Goal: Transaction & Acquisition: Purchase product/service

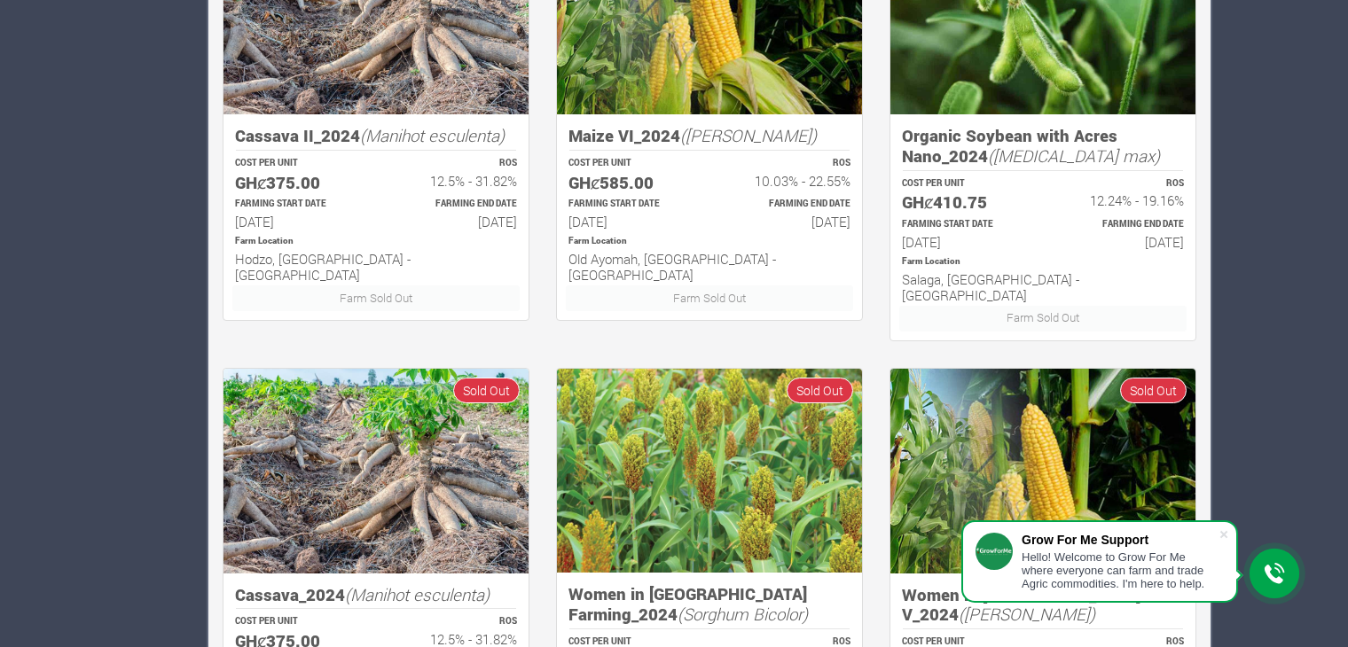
scroll to position [1101, 0]
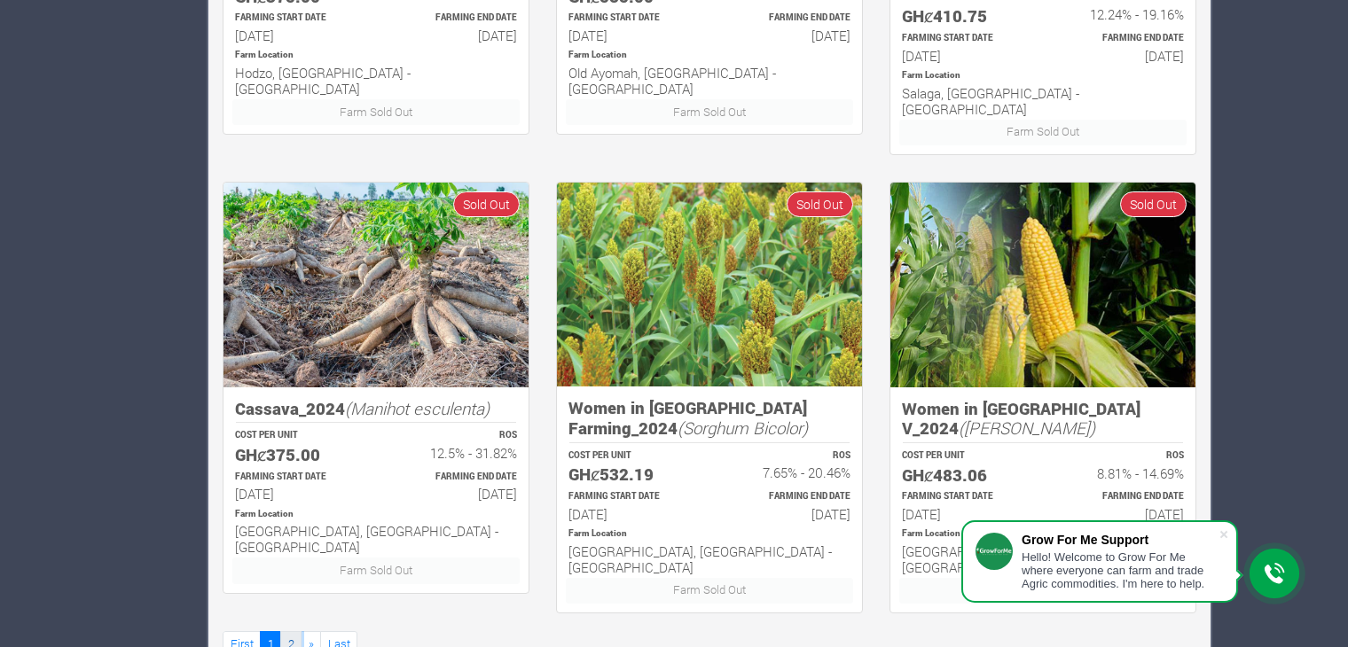
click at [291, 631] on link "2" at bounding box center [290, 644] width 21 height 26
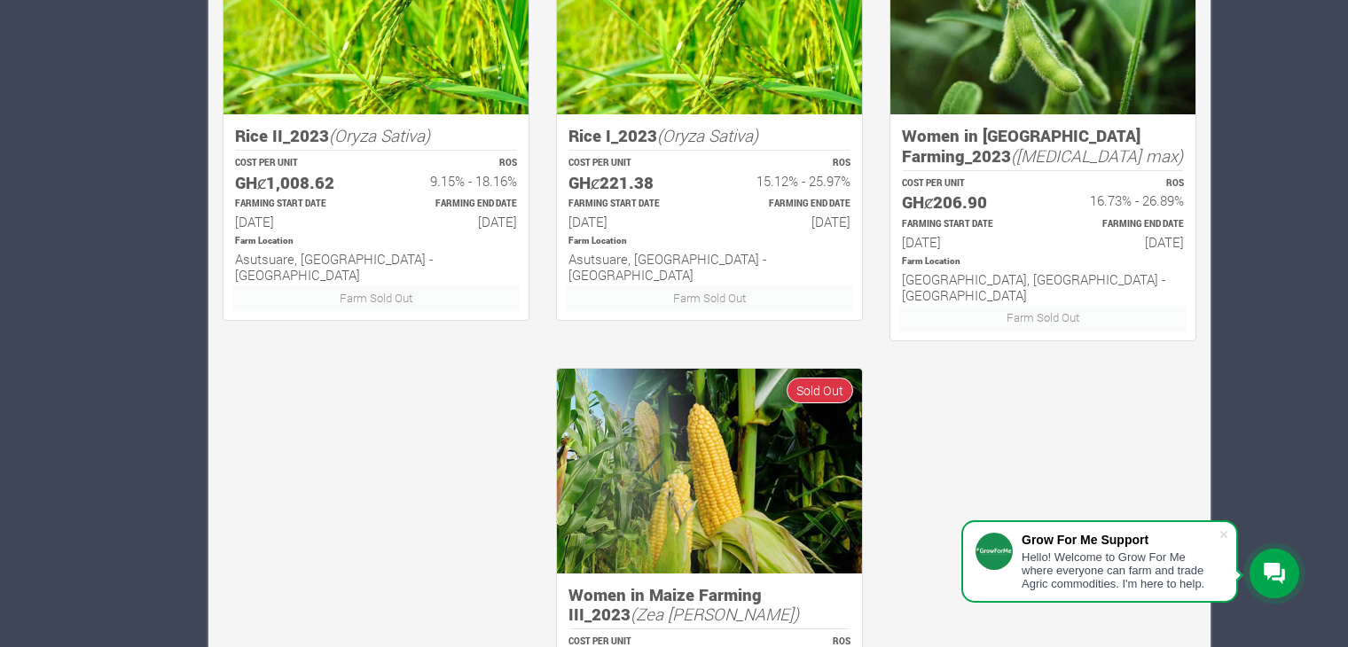
scroll to position [1101, 0]
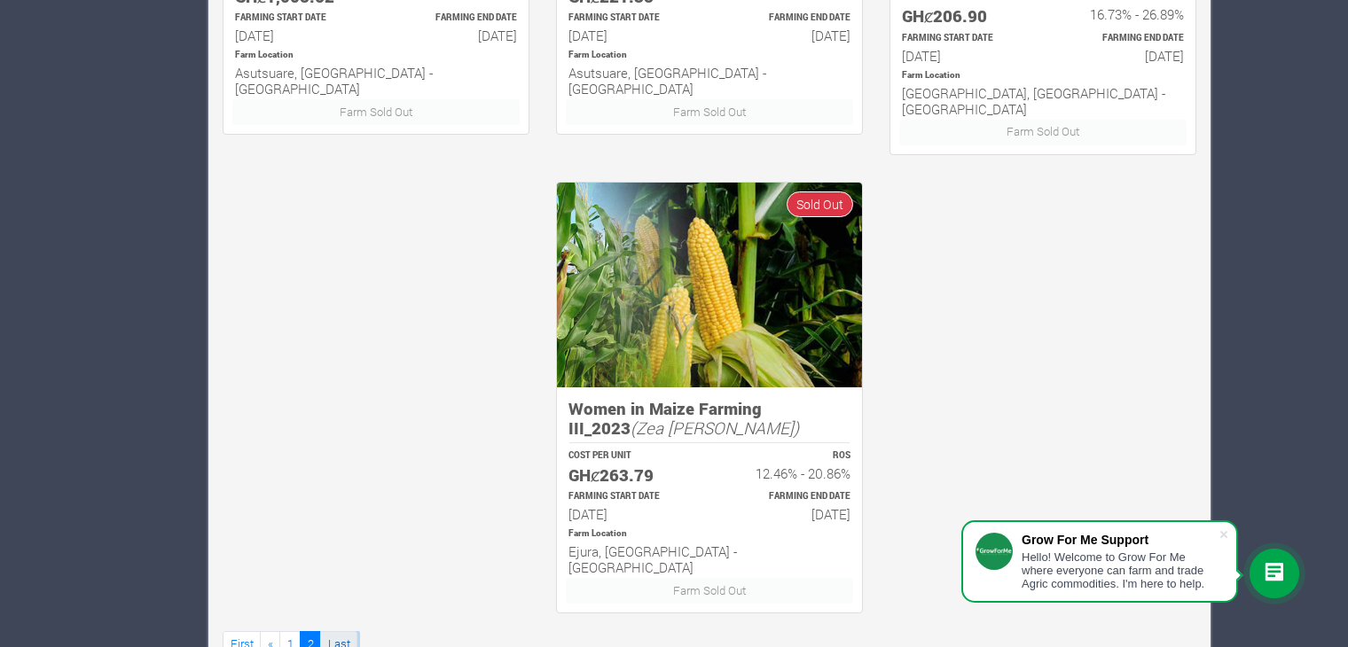
click at [328, 631] on link "Last" at bounding box center [338, 644] width 37 height 26
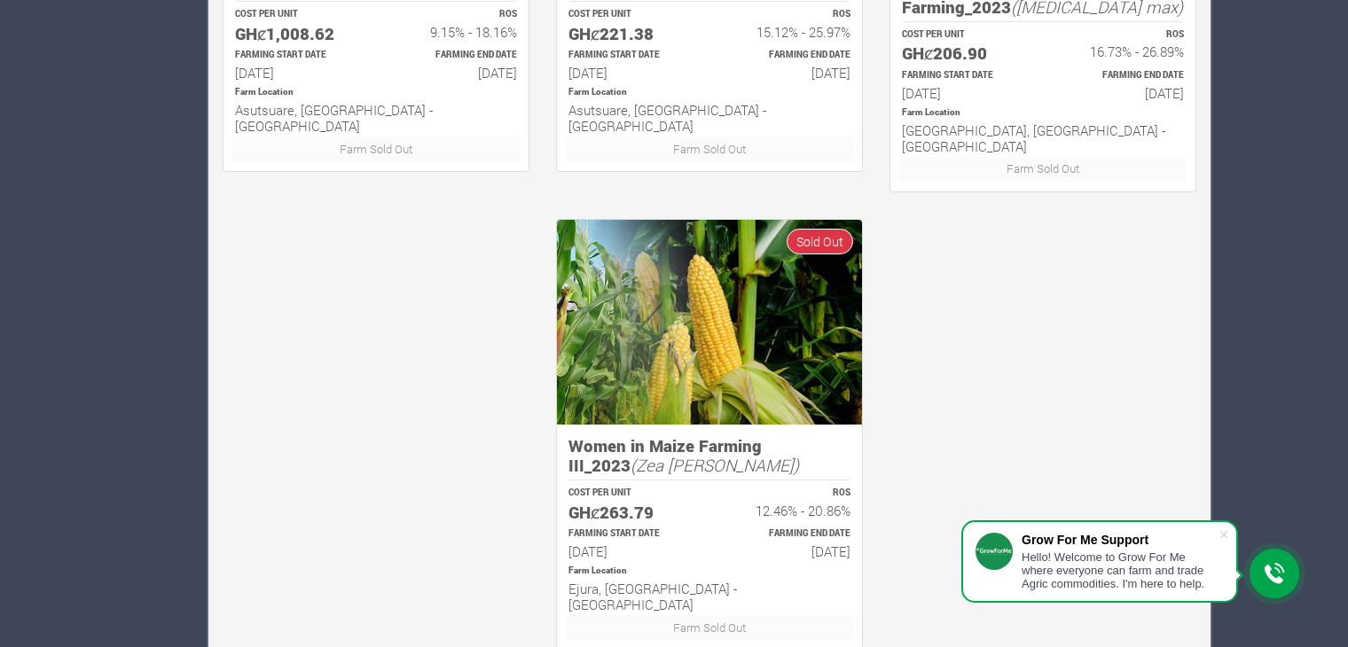
scroll to position [1101, 0]
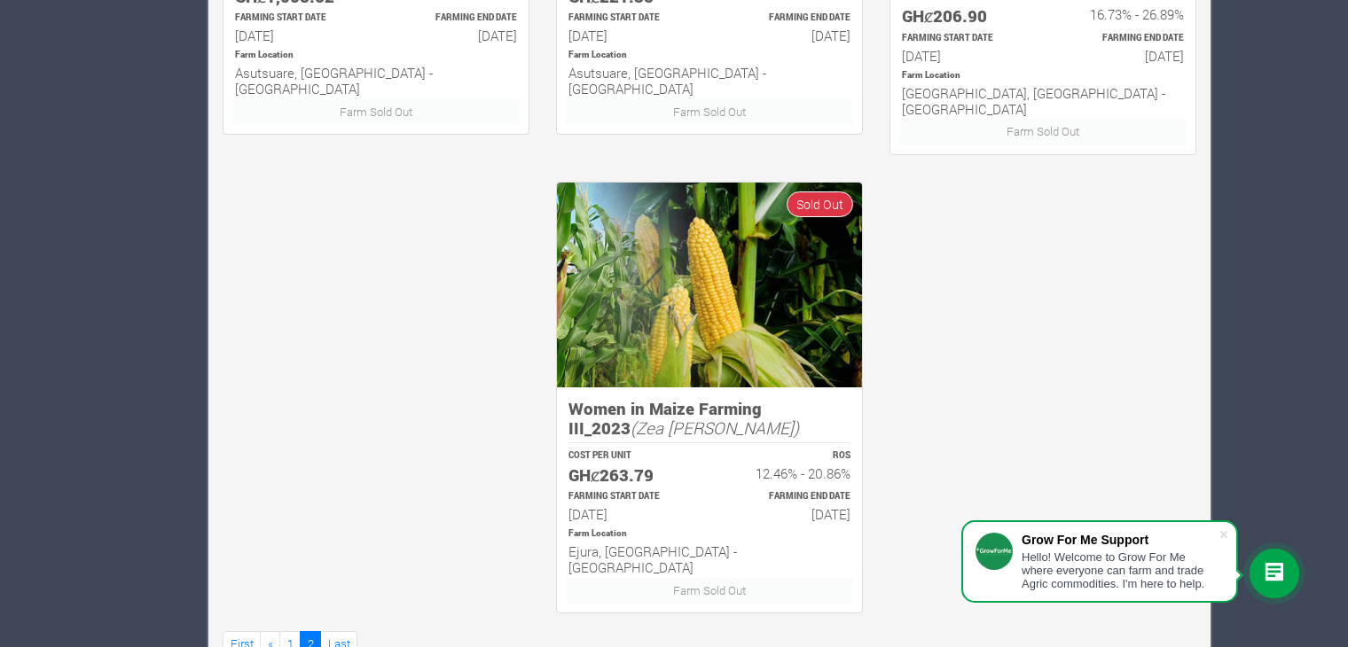
click at [679, 488] on div "FARMING START DATE 15th Apr 2023" at bounding box center [630, 506] width 157 height 37
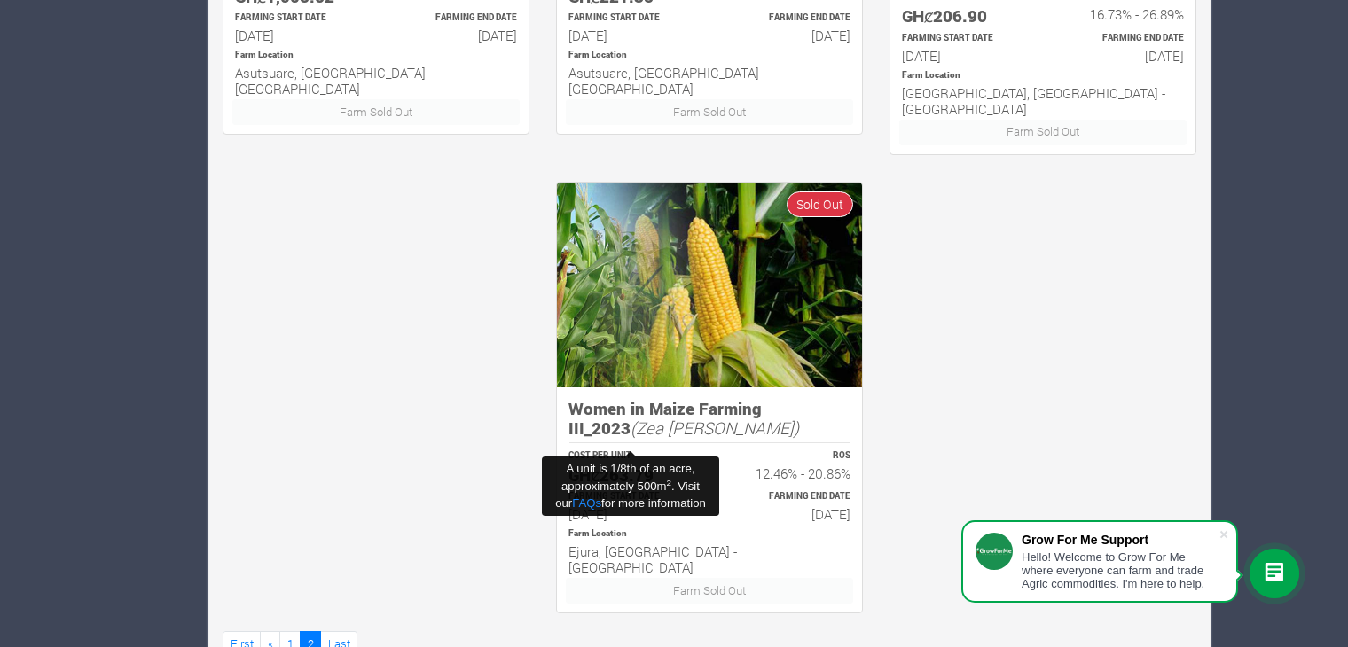
click at [678, 466] on h5 "GHȼ263.79" at bounding box center [630, 476] width 125 height 20
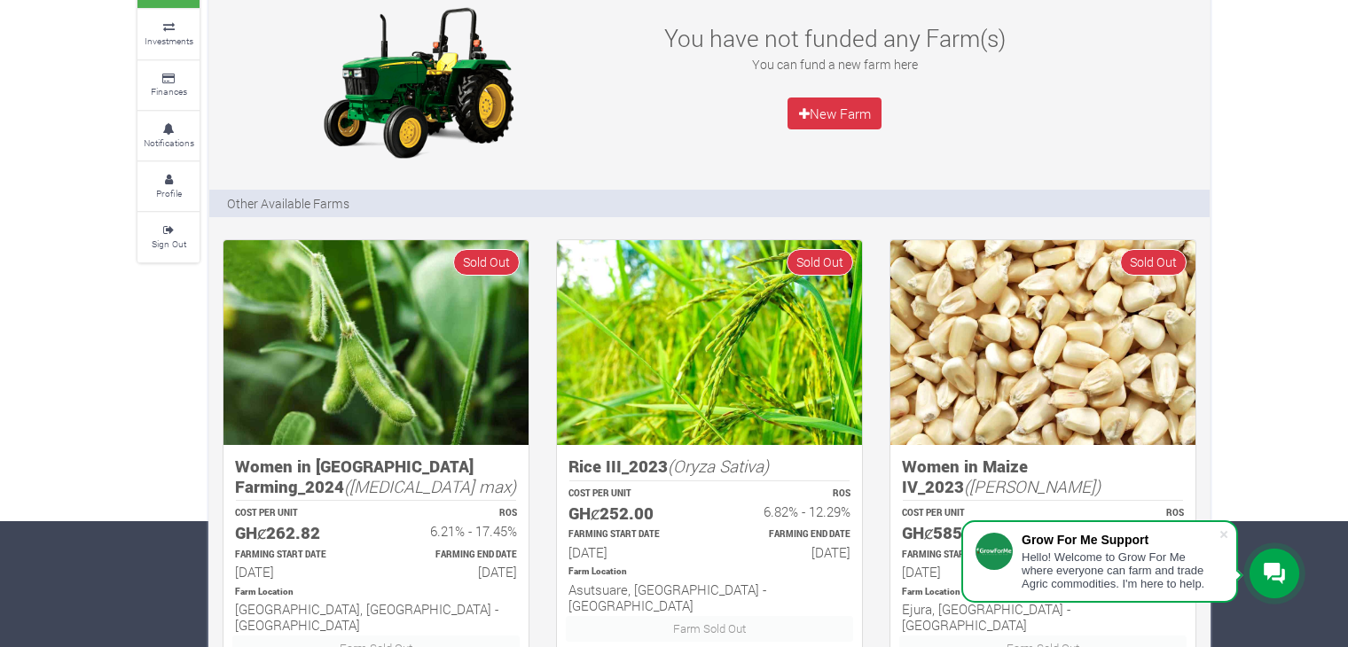
scroll to position [0, 0]
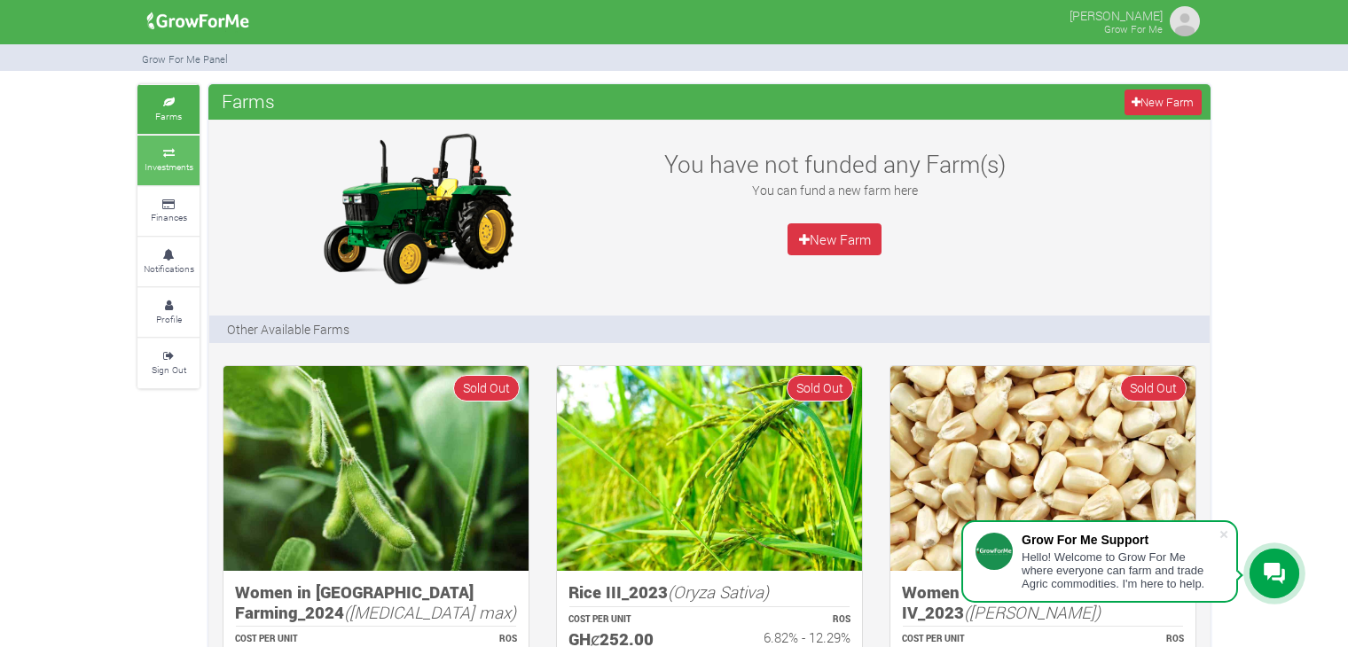
click at [152, 174] on link "Investments" at bounding box center [168, 160] width 62 height 49
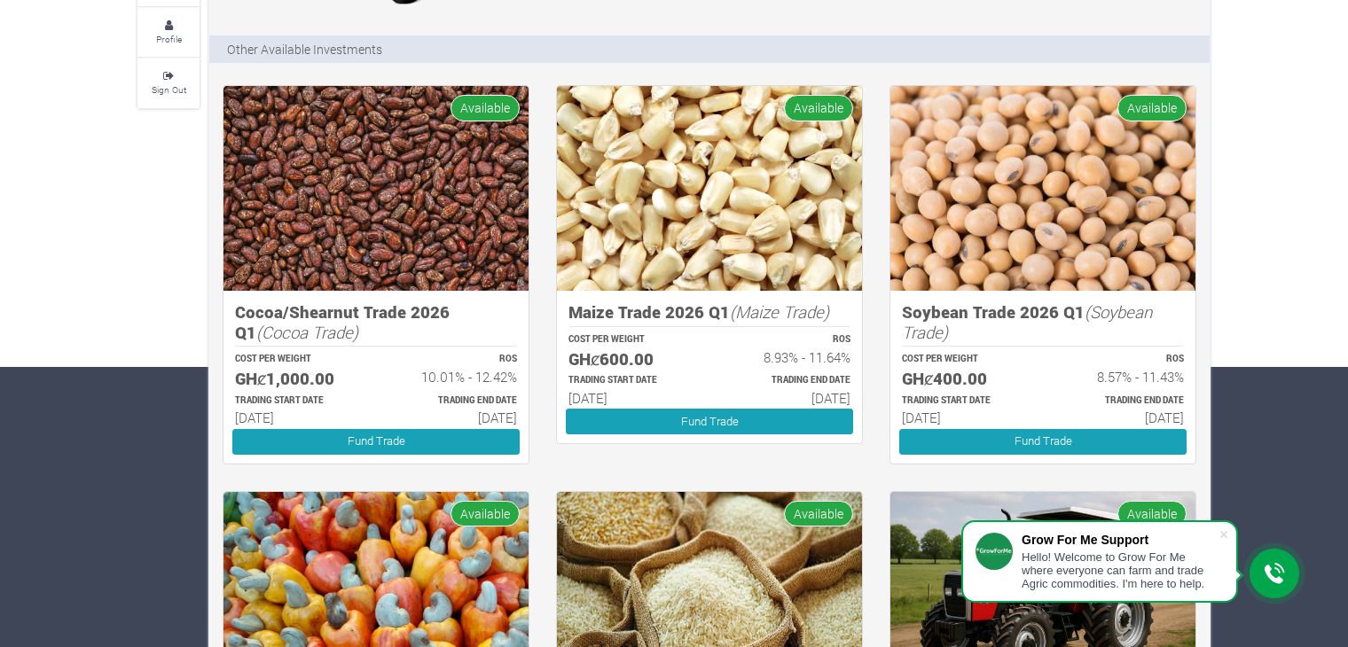
scroll to position [369, 0]
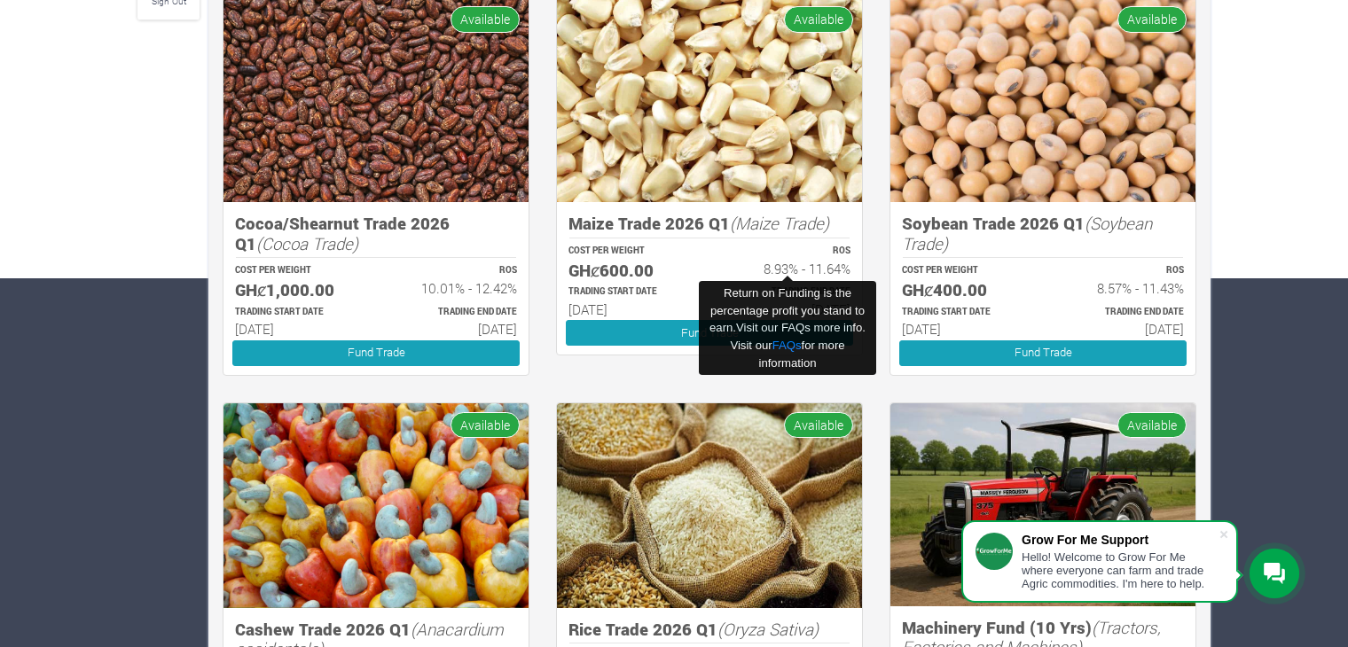
click at [787, 265] on h6 "8.93% - 11.64%" at bounding box center [787, 269] width 125 height 16
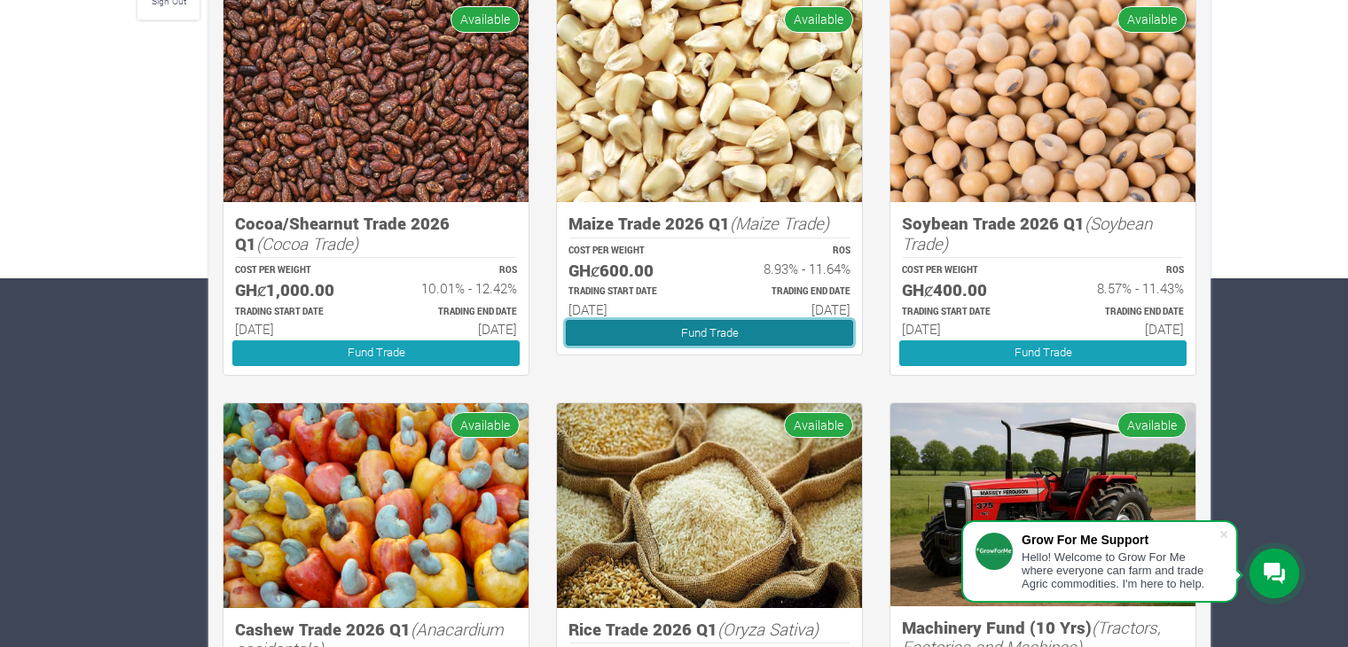
click at [632, 330] on link "Fund Trade" at bounding box center [709, 333] width 287 height 26
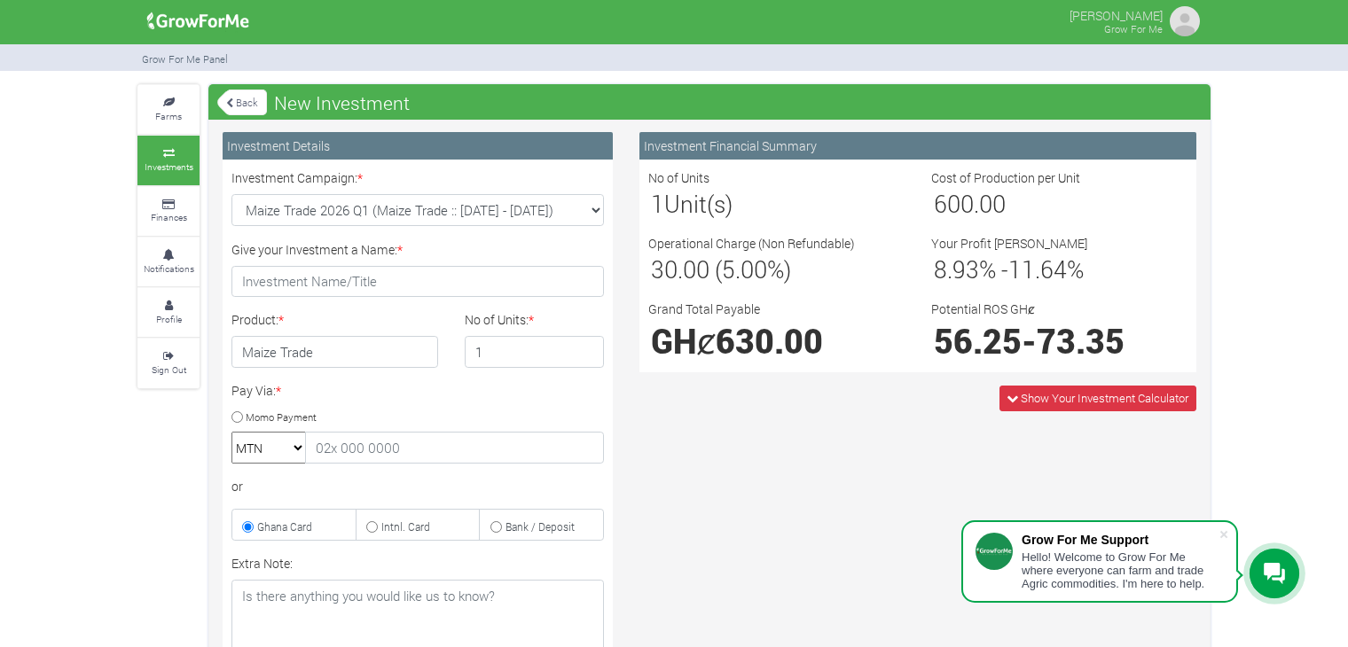
click at [1265, 576] on icon at bounding box center [1274, 574] width 21 height 22
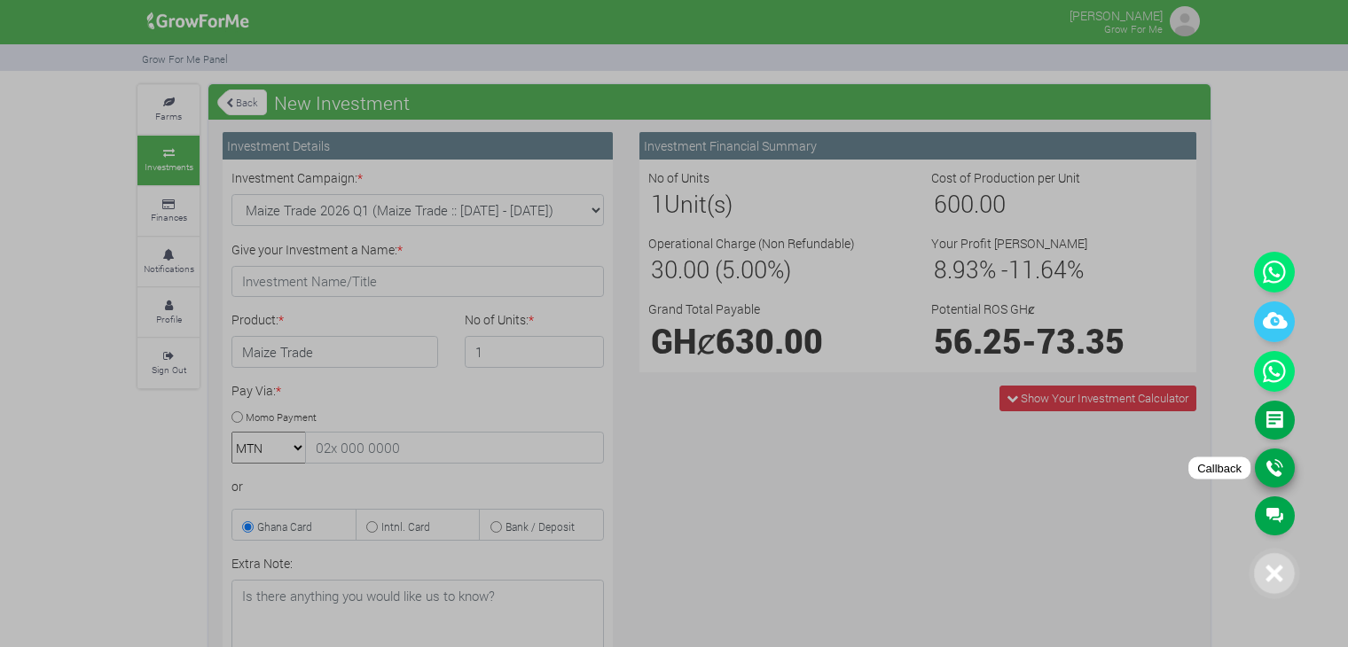
click at [1282, 451] on link "Callback" at bounding box center [1275, 468] width 40 height 39
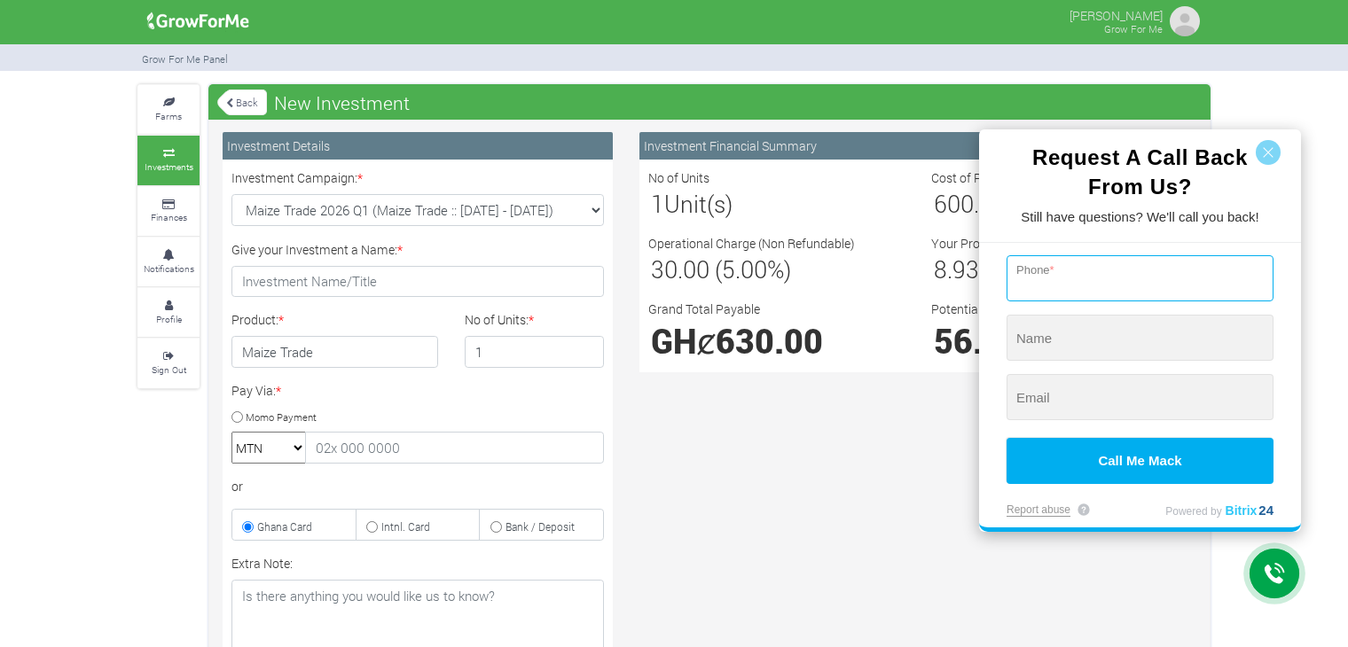
click at [1170, 275] on input "tel" at bounding box center [1139, 278] width 267 height 46
type input "+233 (560) 268-797"
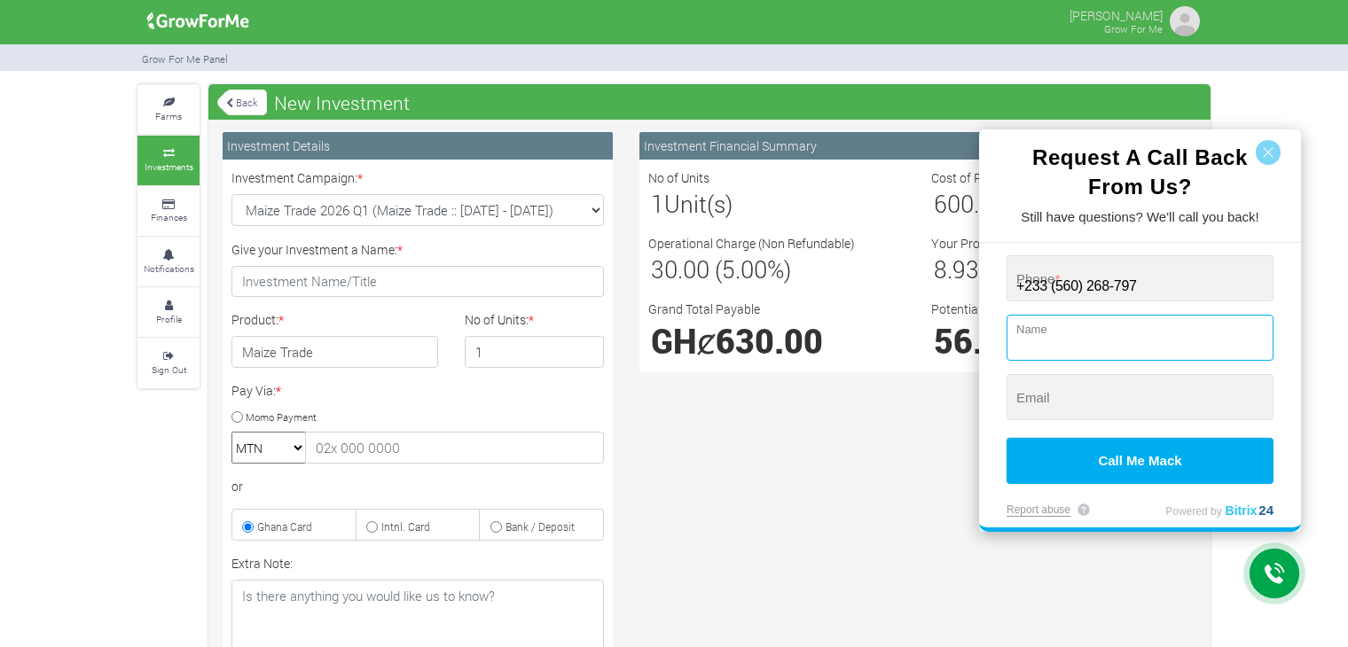
type input "[PERSON_NAME]"
type input "[EMAIL_ADDRESS][DOMAIN_NAME]"
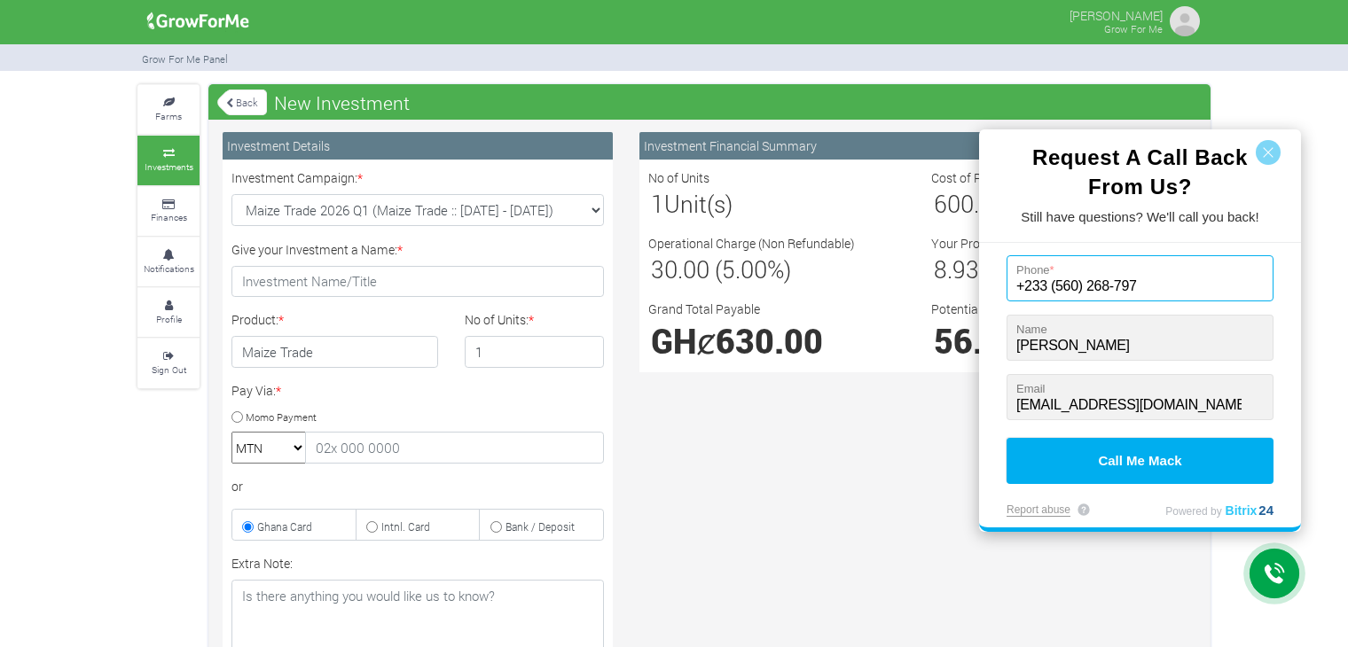
type input "+233 (560) 268-797"
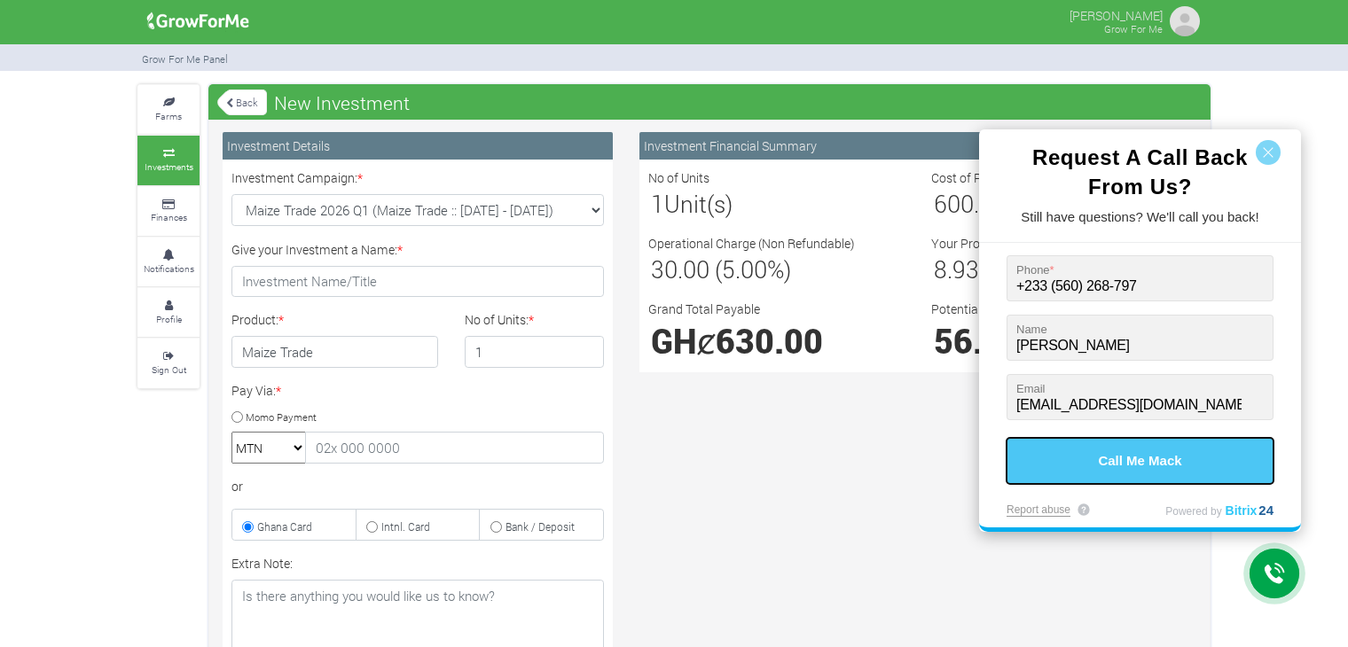
click at [1146, 450] on button "Call Me Mack" at bounding box center [1139, 461] width 267 height 46
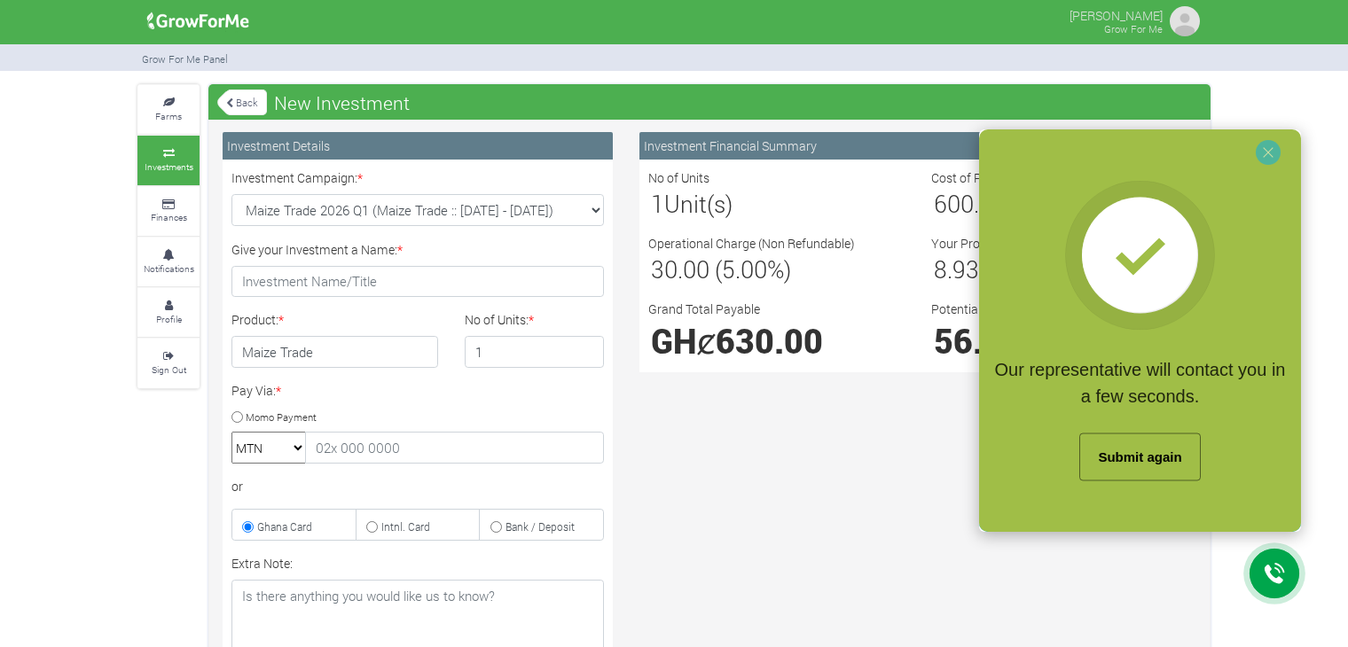
drag, startPoint x: 1217, startPoint y: 389, endPoint x: 856, endPoint y: 458, distance: 367.3
click at [856, 458] on div at bounding box center [674, 323] width 1348 height 647
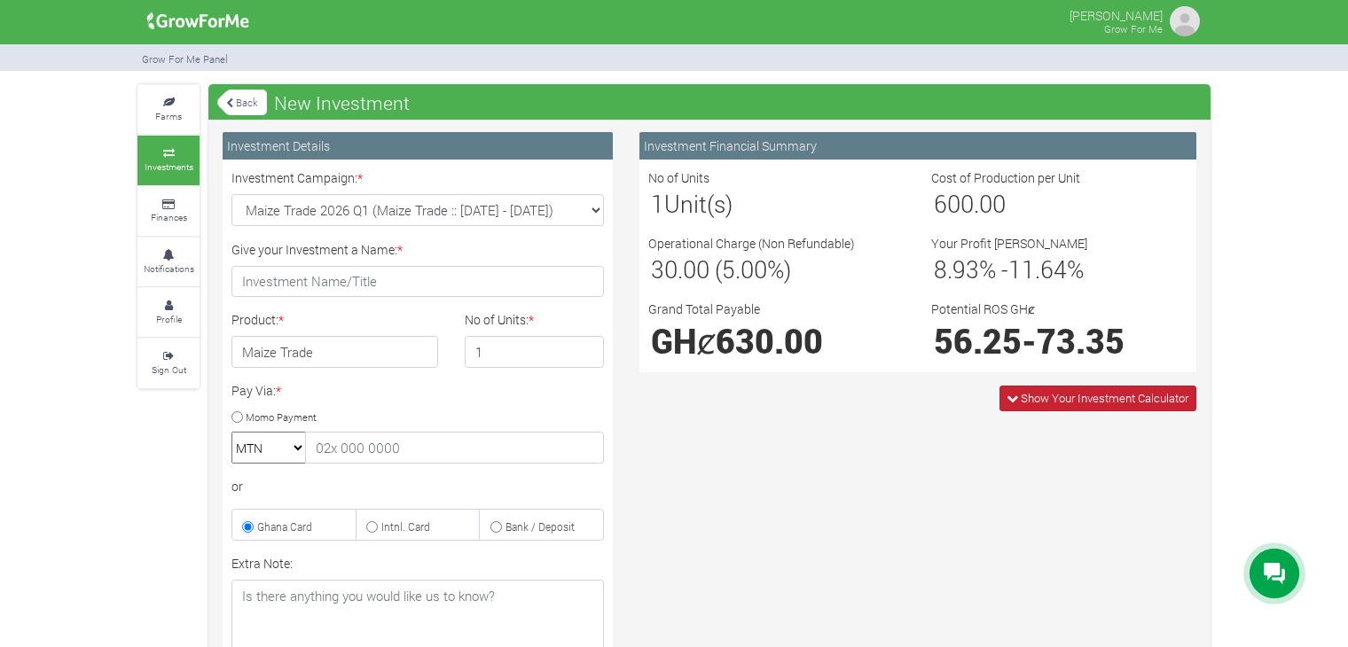
click at [1114, 400] on span "Show Your Investment Calculator" at bounding box center [1105, 398] width 168 height 16
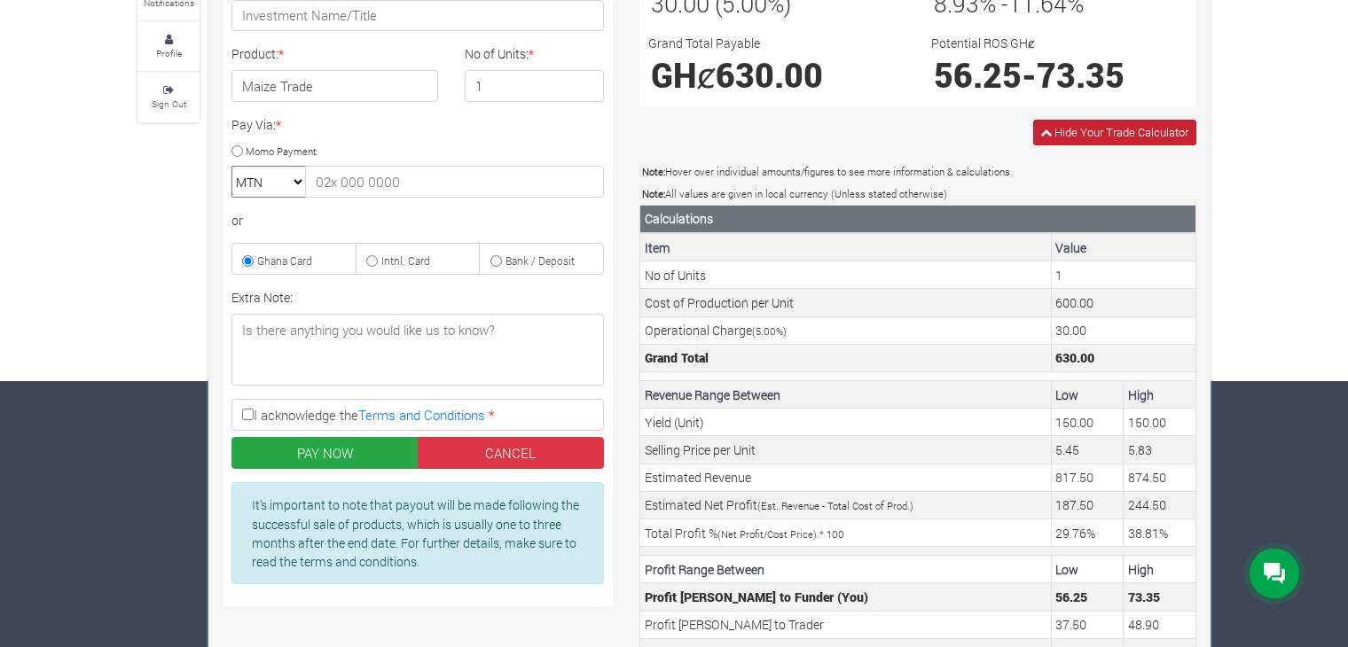
scroll to position [406, 0]
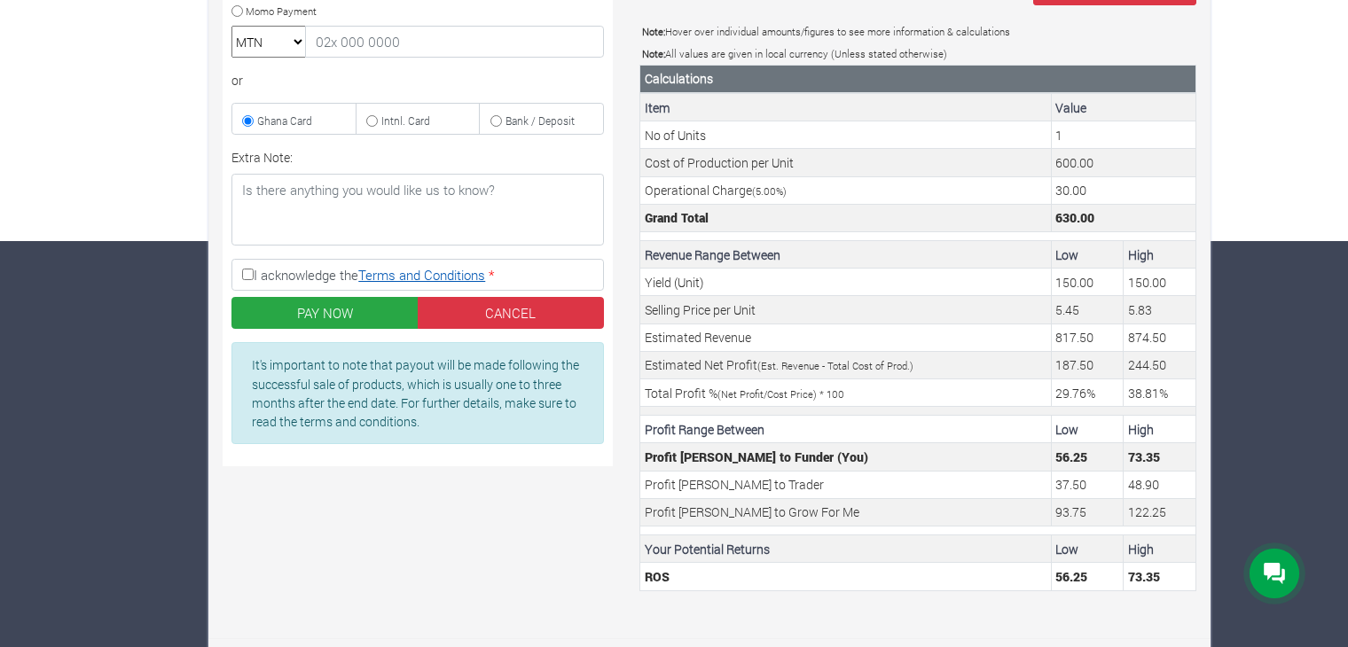
click at [435, 274] on link "Terms and Conditions" at bounding box center [421, 275] width 127 height 18
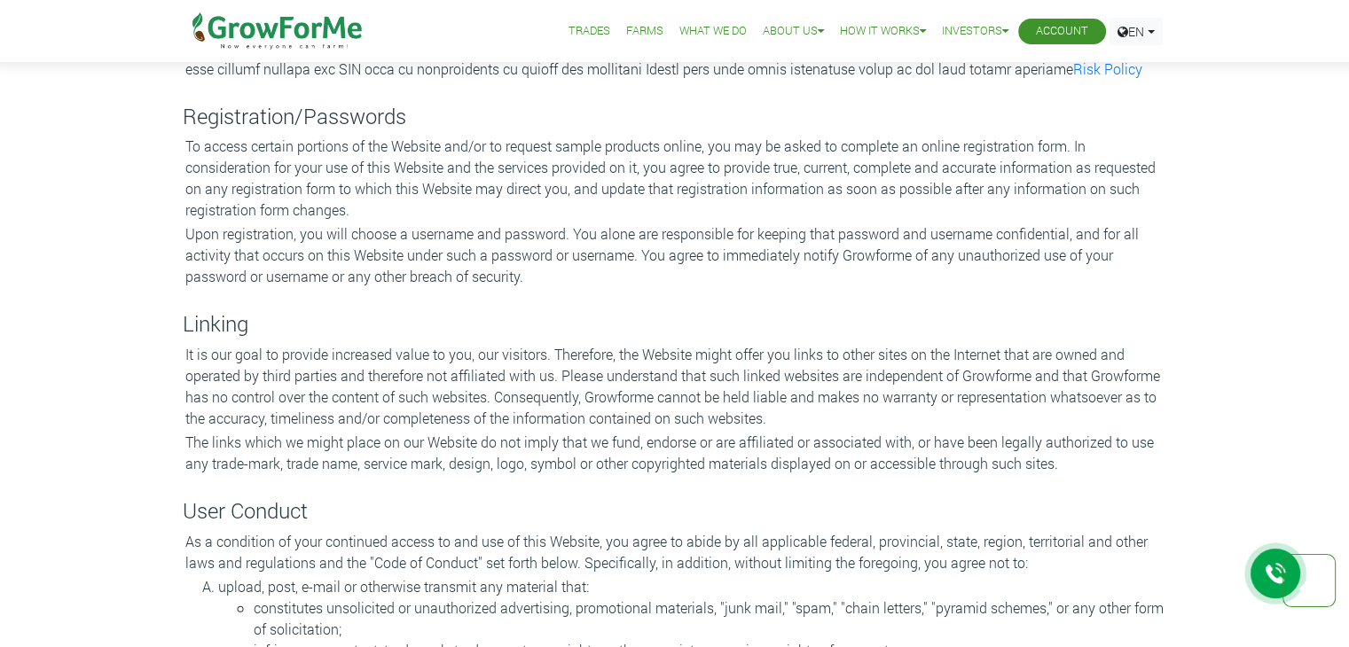
scroll to position [1153, 0]
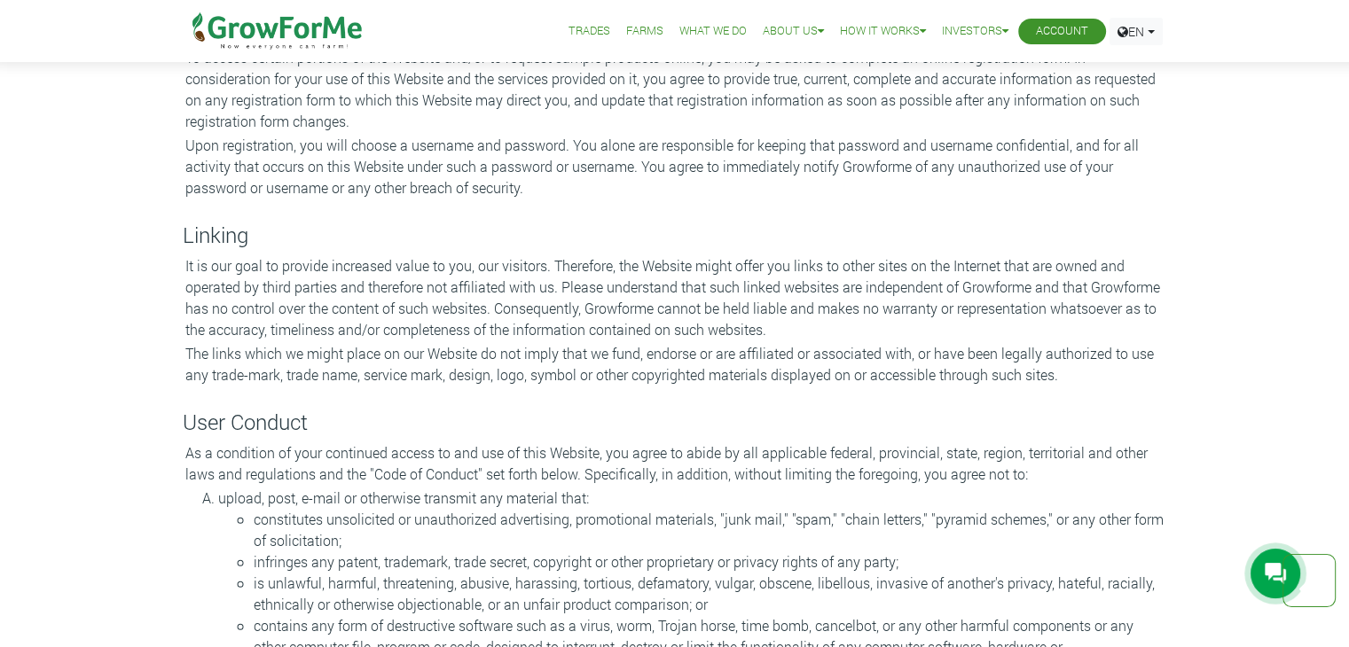
click at [312, 263] on p "It is our goal to provide increased value to you, our visitors. Therefore, the …" at bounding box center [674, 297] width 979 height 85
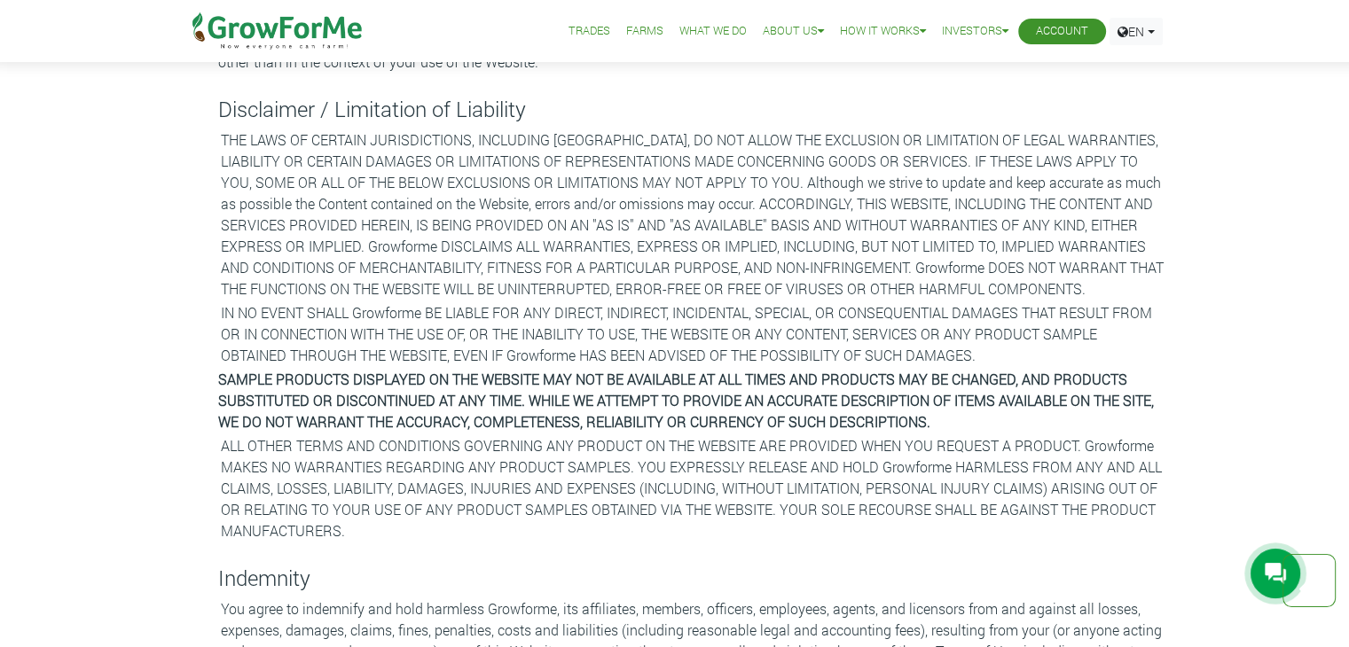
scroll to position [2128, 0]
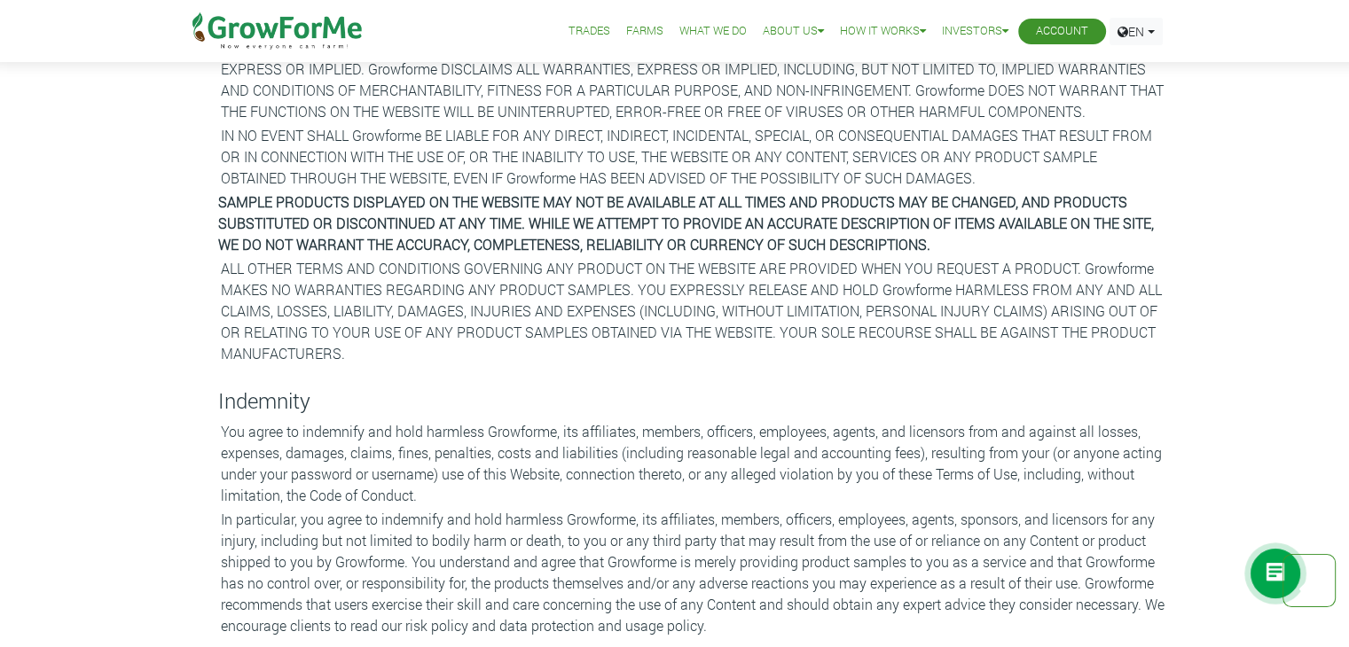
drag, startPoint x: 91, startPoint y: -1, endPoint x: 114, endPoint y: -67, distance: 69.3
click at [114, 0] on html "Main Channel Callback Feedback Form +12059526298 Open Channel Contact us on Wha…" at bounding box center [674, 406] width 1349 height 5068
